Goal: Check status: Check status

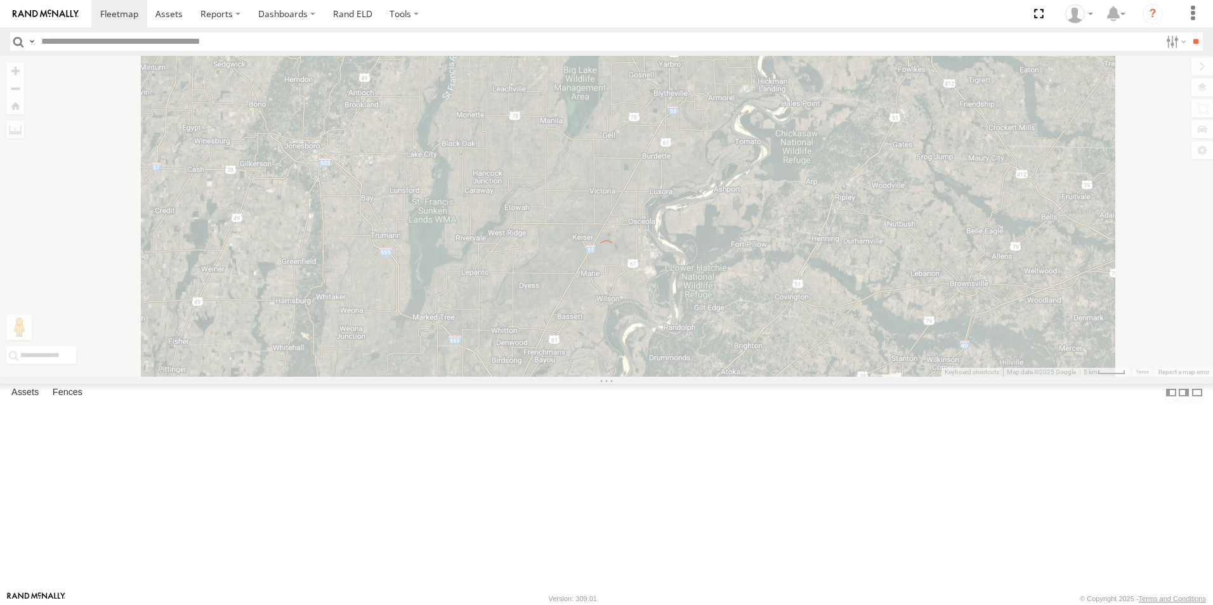
drag, startPoint x: 160, startPoint y: 108, endPoint x: 703, endPoint y: 57, distance: 545.5
click at [0, 0] on span at bounding box center [0, 0] width 0 height 0
click at [96, 16] on link at bounding box center [119, 13] width 56 height 27
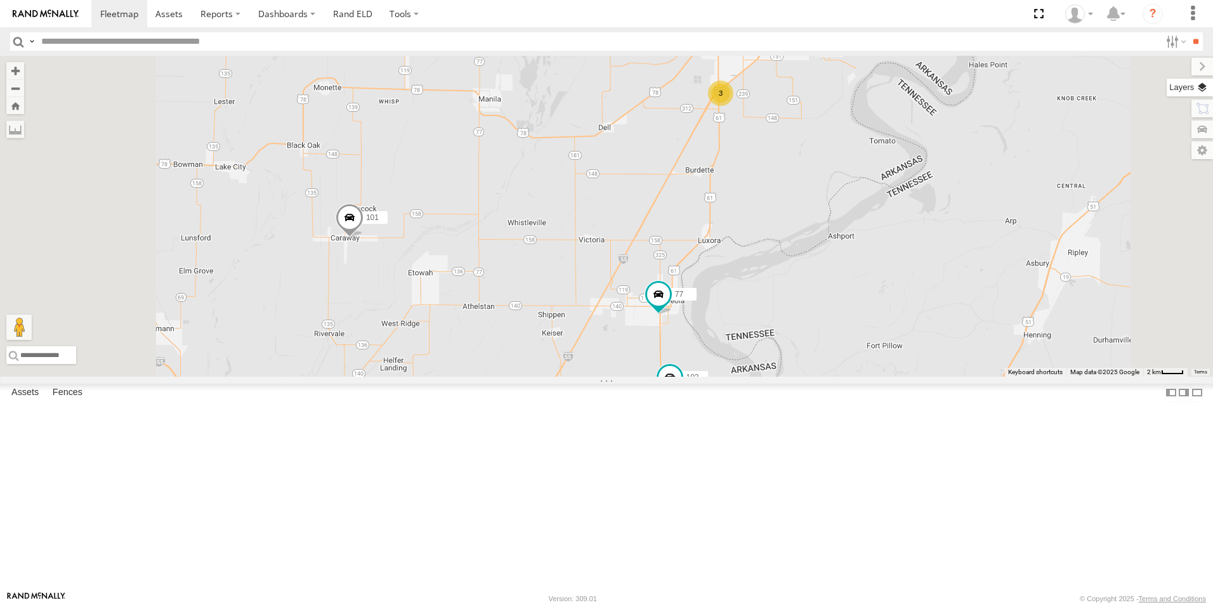
click at [1204, 88] on label at bounding box center [1190, 88] width 46 height 18
click at [0, 0] on span "Basemaps" at bounding box center [0, 0] width 0 height 0
click at [0, 0] on span "Satellite + Roadmap" at bounding box center [0, 0] width 0 height 0
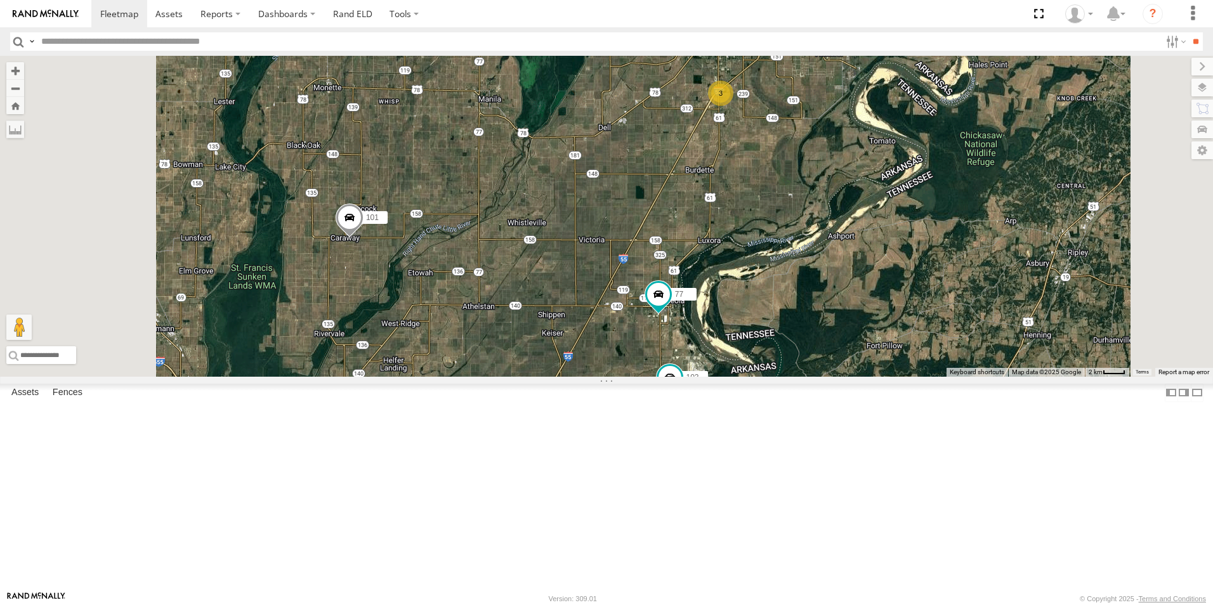
click at [0, 0] on span at bounding box center [0, 0] width 0 height 0
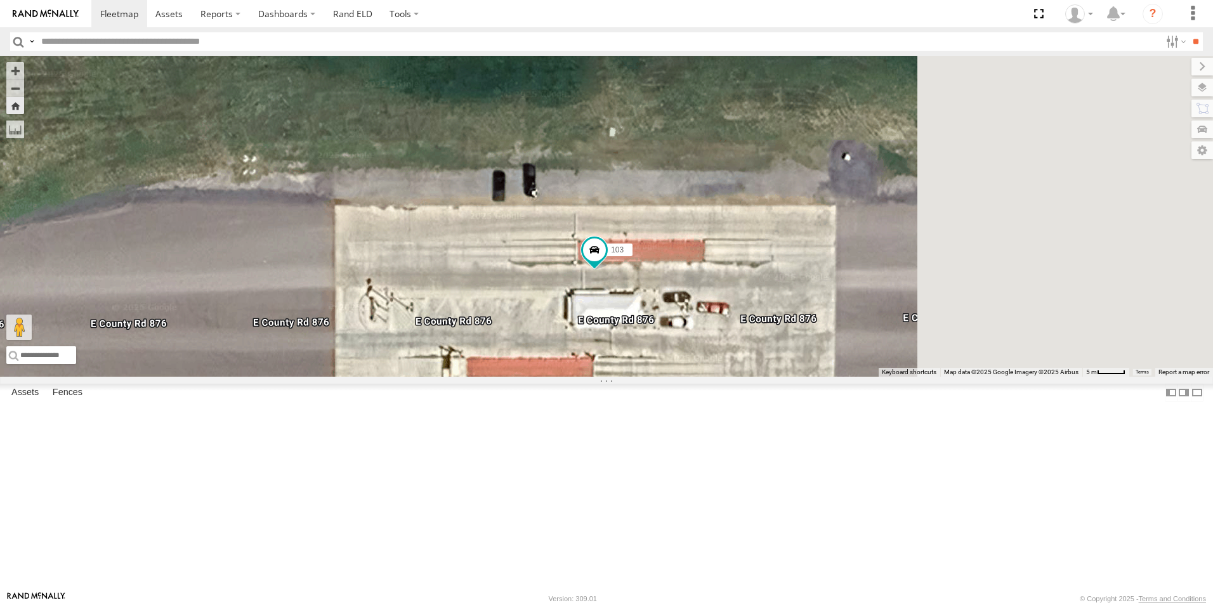
drag, startPoint x: 881, startPoint y: 395, endPoint x: 558, endPoint y: 348, distance: 326.4
click at [560, 349] on div "103" at bounding box center [606, 216] width 1213 height 321
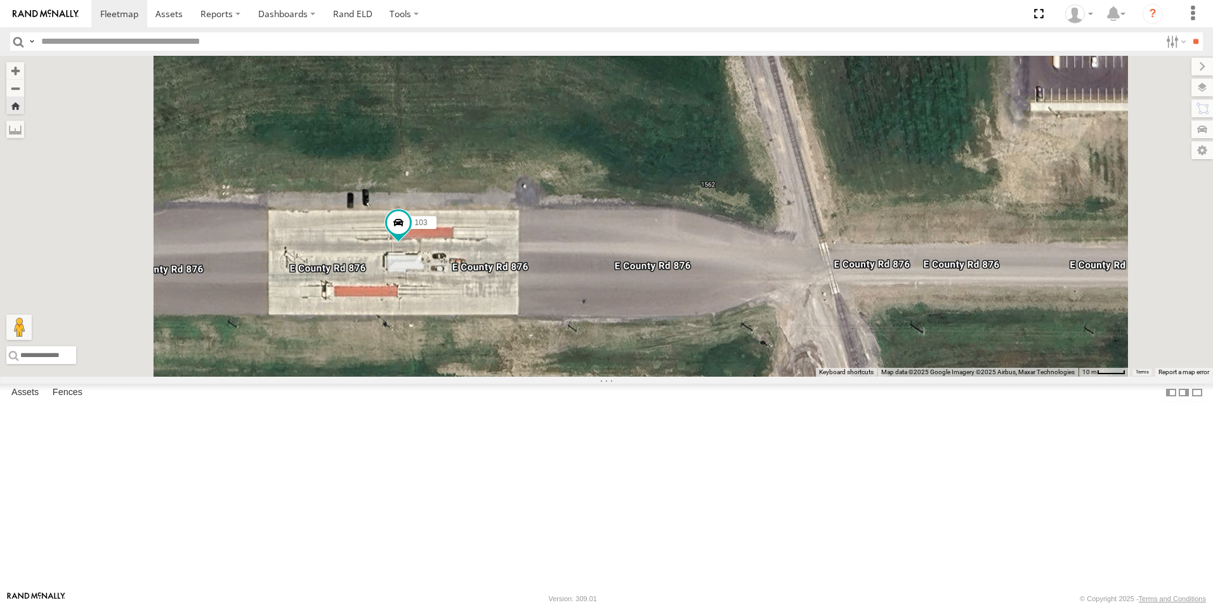
scroll to position [63, 0]
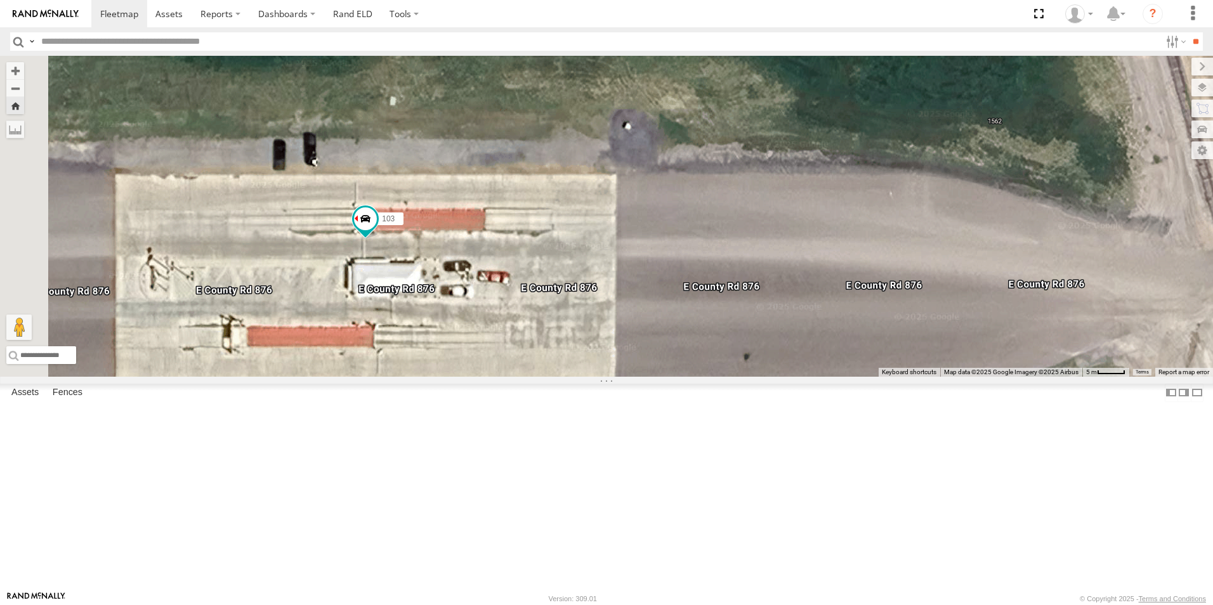
drag, startPoint x: 485, startPoint y: 339, endPoint x: 796, endPoint y: 362, distance: 312.3
click at [796, 362] on div "103" at bounding box center [606, 216] width 1213 height 321
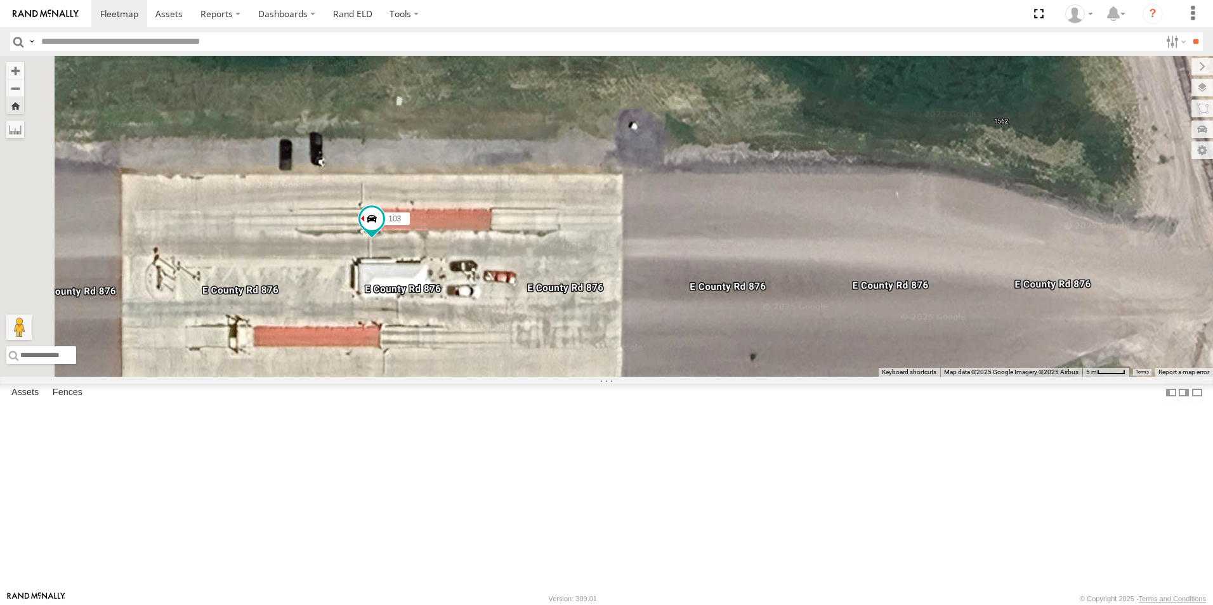
scroll to position [0, 0]
click at [0, 0] on span at bounding box center [0, 0] width 0 height 0
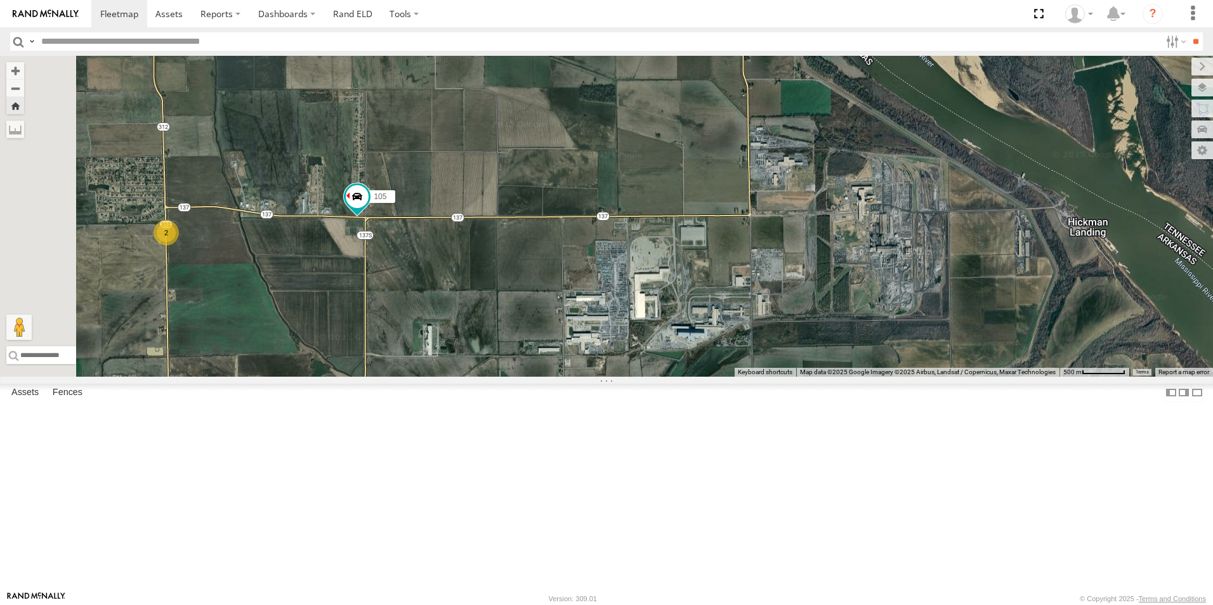
scroll to position [117, 0]
click at [120, 15] on span at bounding box center [119, 14] width 38 height 12
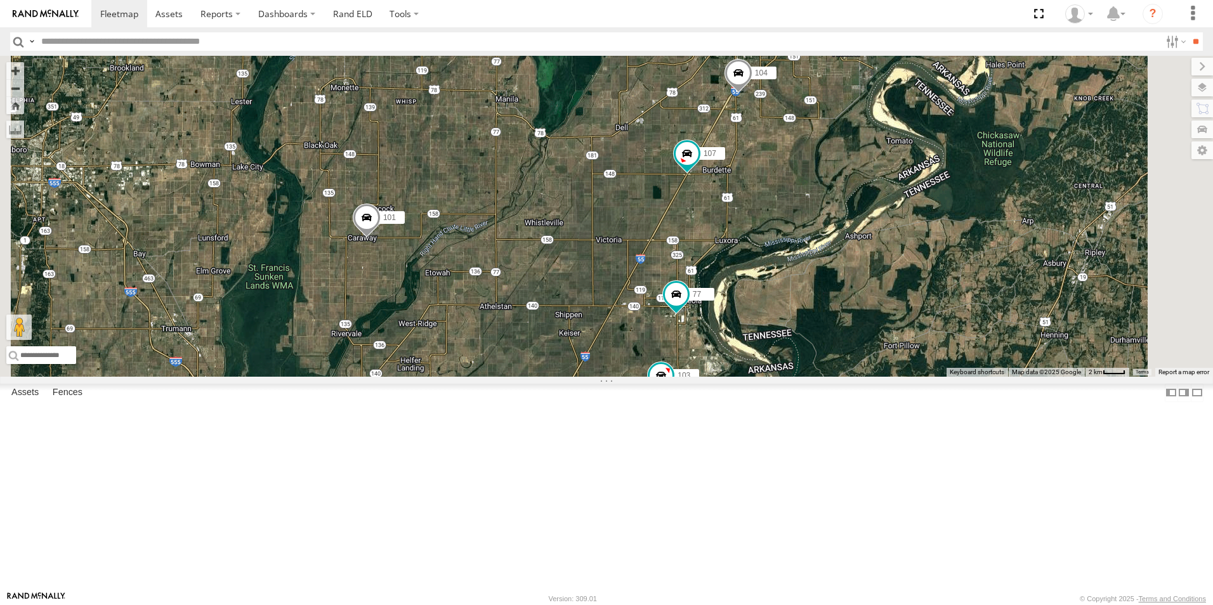
click at [0, 0] on span at bounding box center [0, 0] width 0 height 0
